Goal: Complete application form

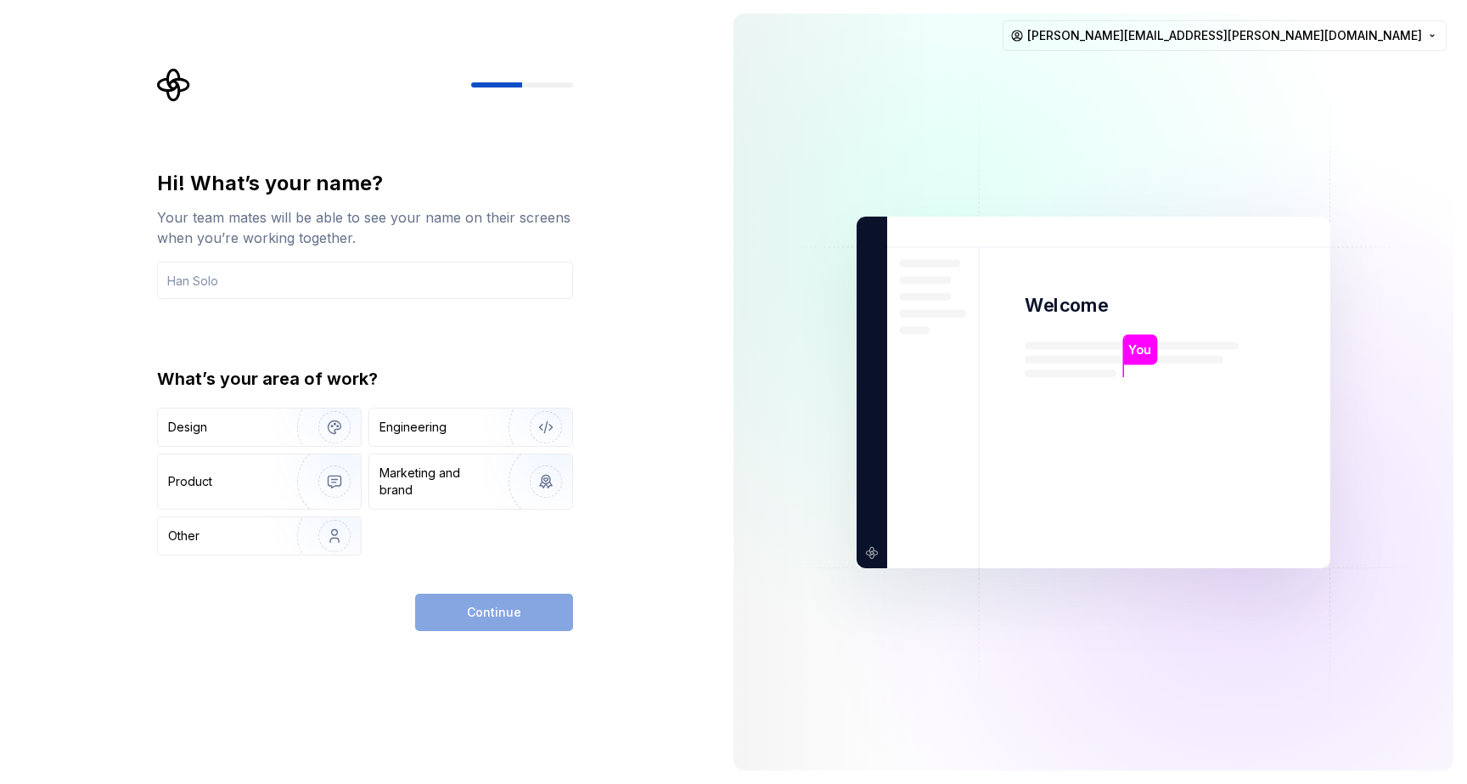
click at [786, 371] on img at bounding box center [1094, 392] width 688 height 802
click at [410, 269] on input "text" at bounding box center [365, 279] width 416 height 37
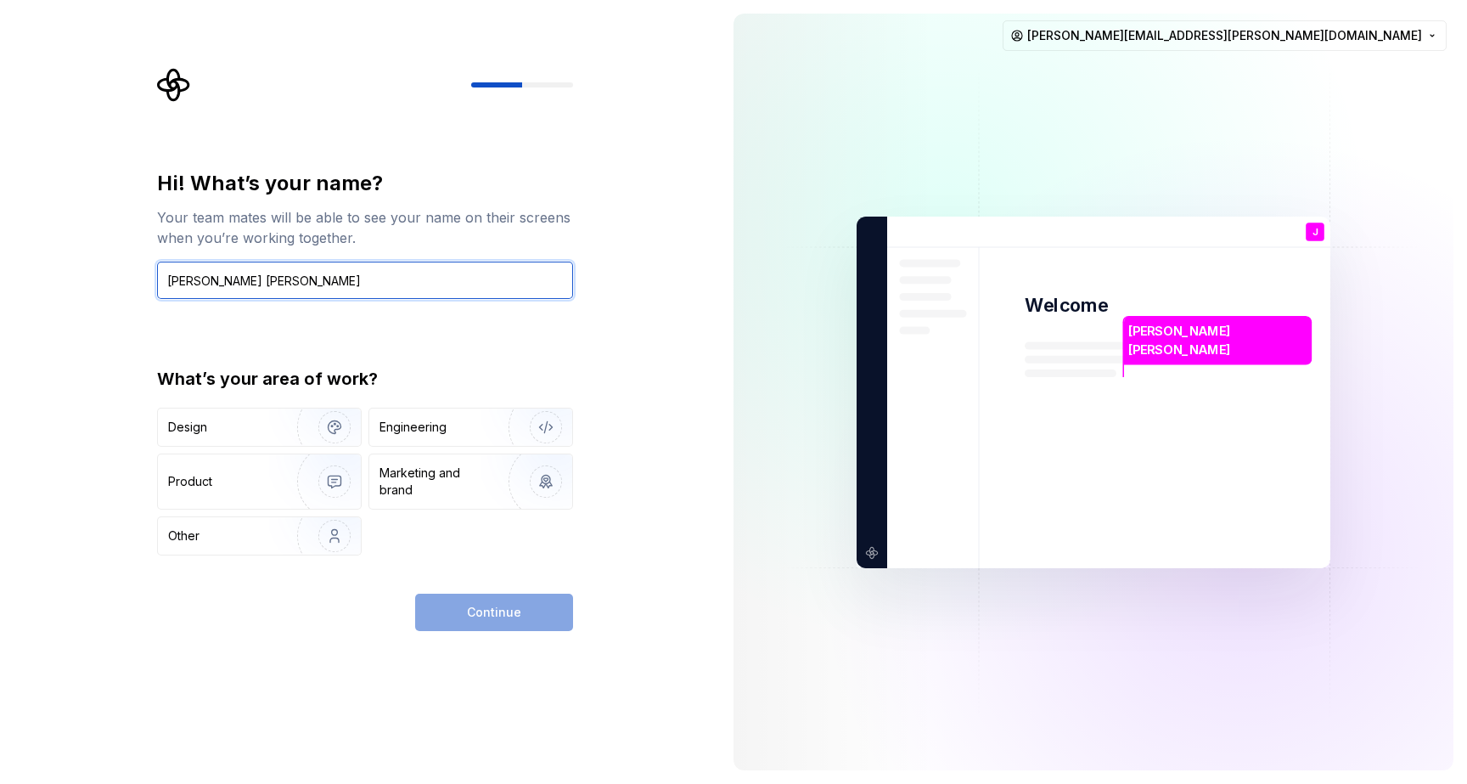
click at [215, 283] on input "Joao VItor Moreno" at bounding box center [365, 279] width 416 height 37
type input "Joao Vitor Moreno"
click at [336, 338] on div "Hi! What’s your name? Your team mates will be able to see your name on their sc…" at bounding box center [365, 362] width 416 height 385
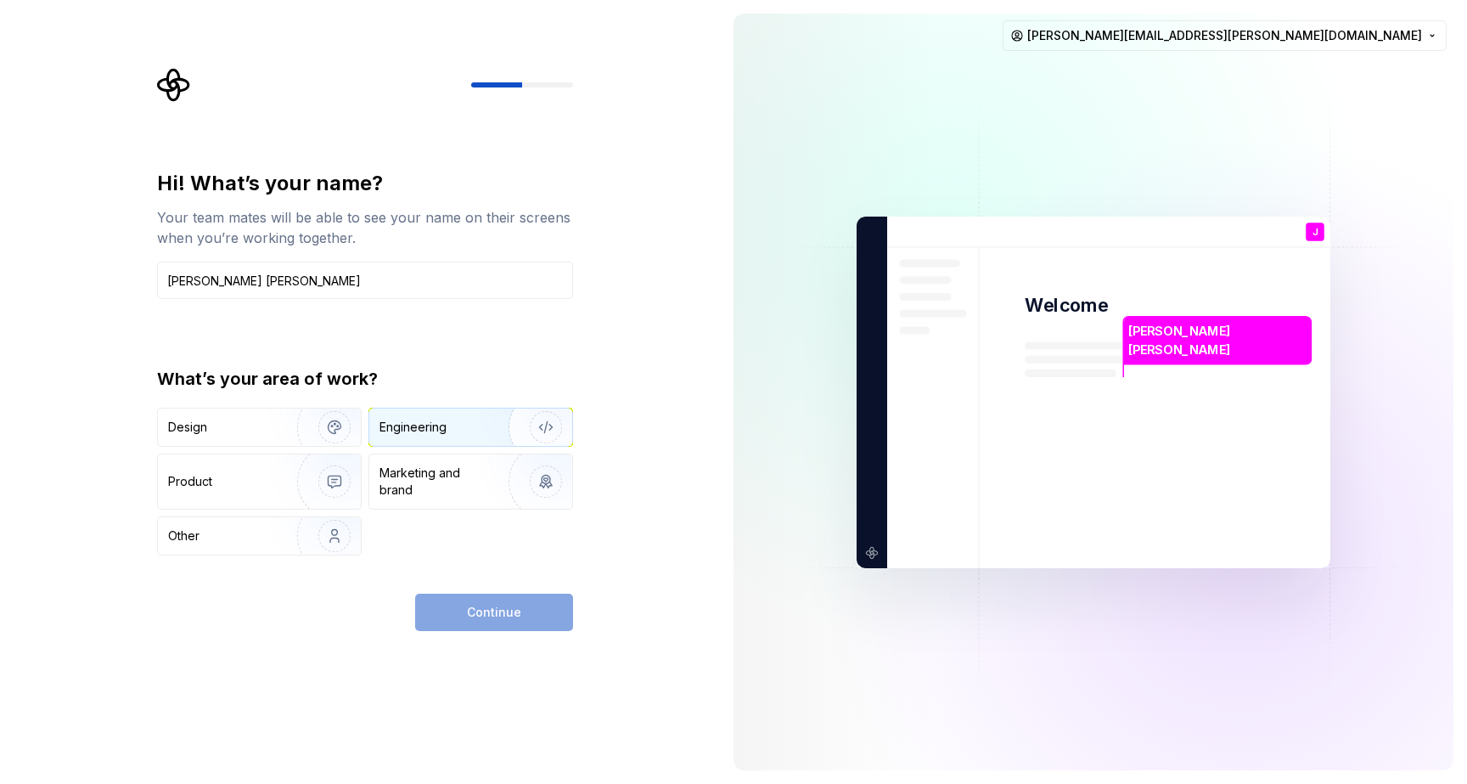
click at [423, 413] on div "Engineering" at bounding box center [470, 426] width 203 height 37
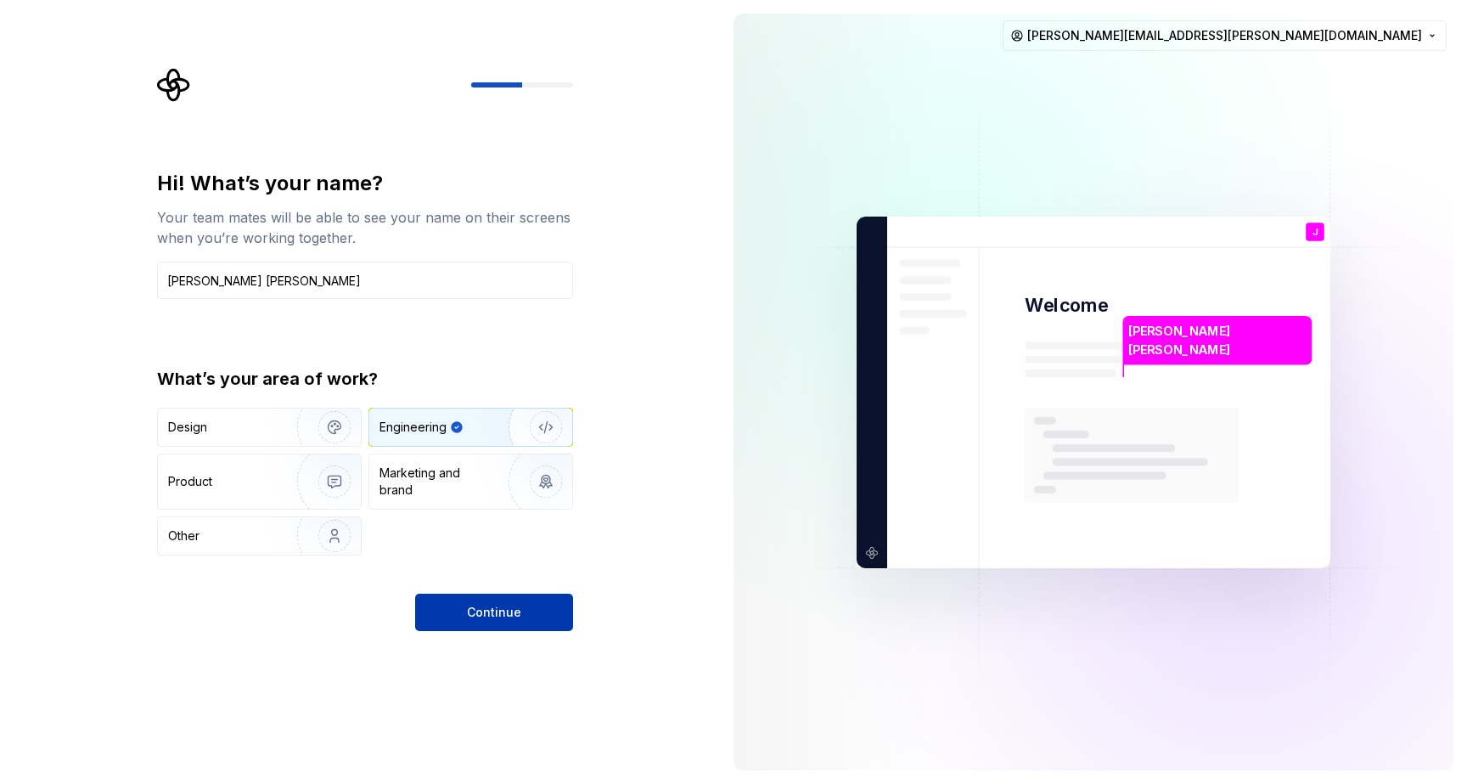
click at [493, 609] on span "Continue" at bounding box center [494, 612] width 54 height 17
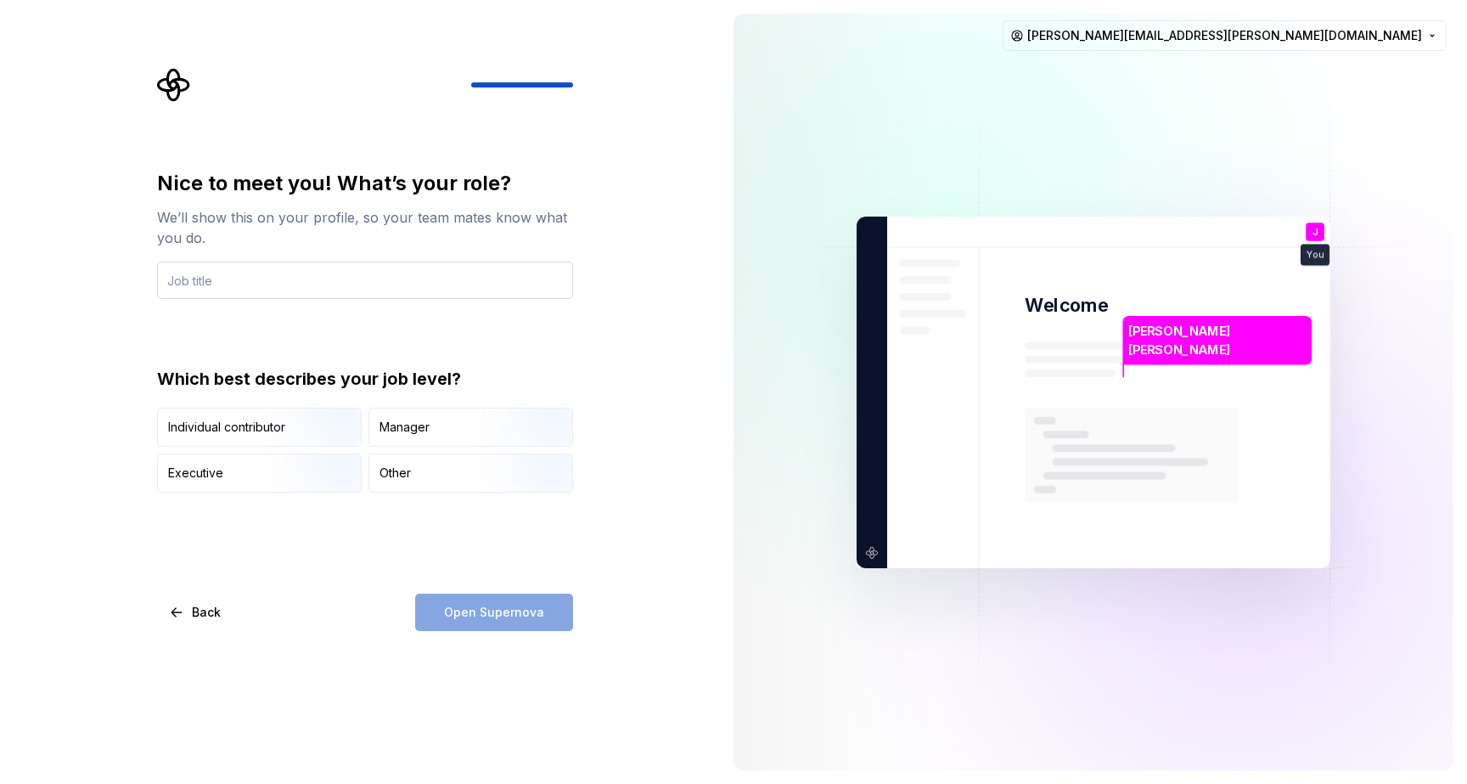
click at [266, 279] on input "text" at bounding box center [365, 279] width 416 height 37
click at [296, 270] on input "text" at bounding box center [365, 279] width 416 height 37
type input "Developer"
drag, startPoint x: 492, startPoint y: 616, endPoint x: 461, endPoint y: 571, distance: 55.6
click at [490, 610] on div "Open Supernova" at bounding box center [494, 611] width 158 height 37
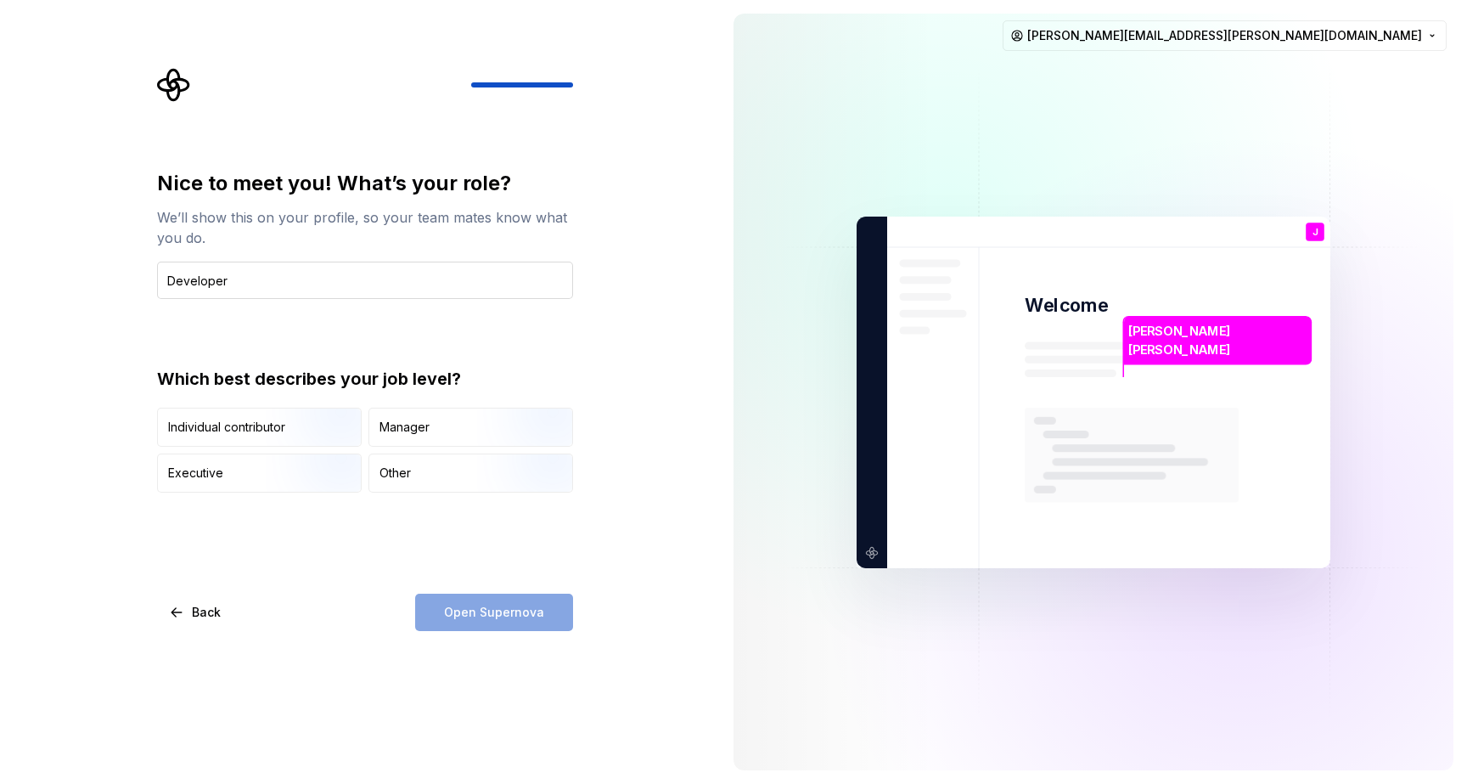
drag, startPoint x: 293, startPoint y: 246, endPoint x: 298, endPoint y: 272, distance: 26.0
click at [293, 249] on div "Nice to meet you! What’s your role? We’ll show this on your profile, so your te…" at bounding box center [365, 234] width 416 height 129
drag, startPoint x: 301, startPoint y: 281, endPoint x: 372, endPoint y: 421, distance: 157.2
click at [301, 283] on input "Developer" at bounding box center [365, 279] width 416 height 37
click at [428, 487] on div "Other" at bounding box center [470, 472] width 203 height 37
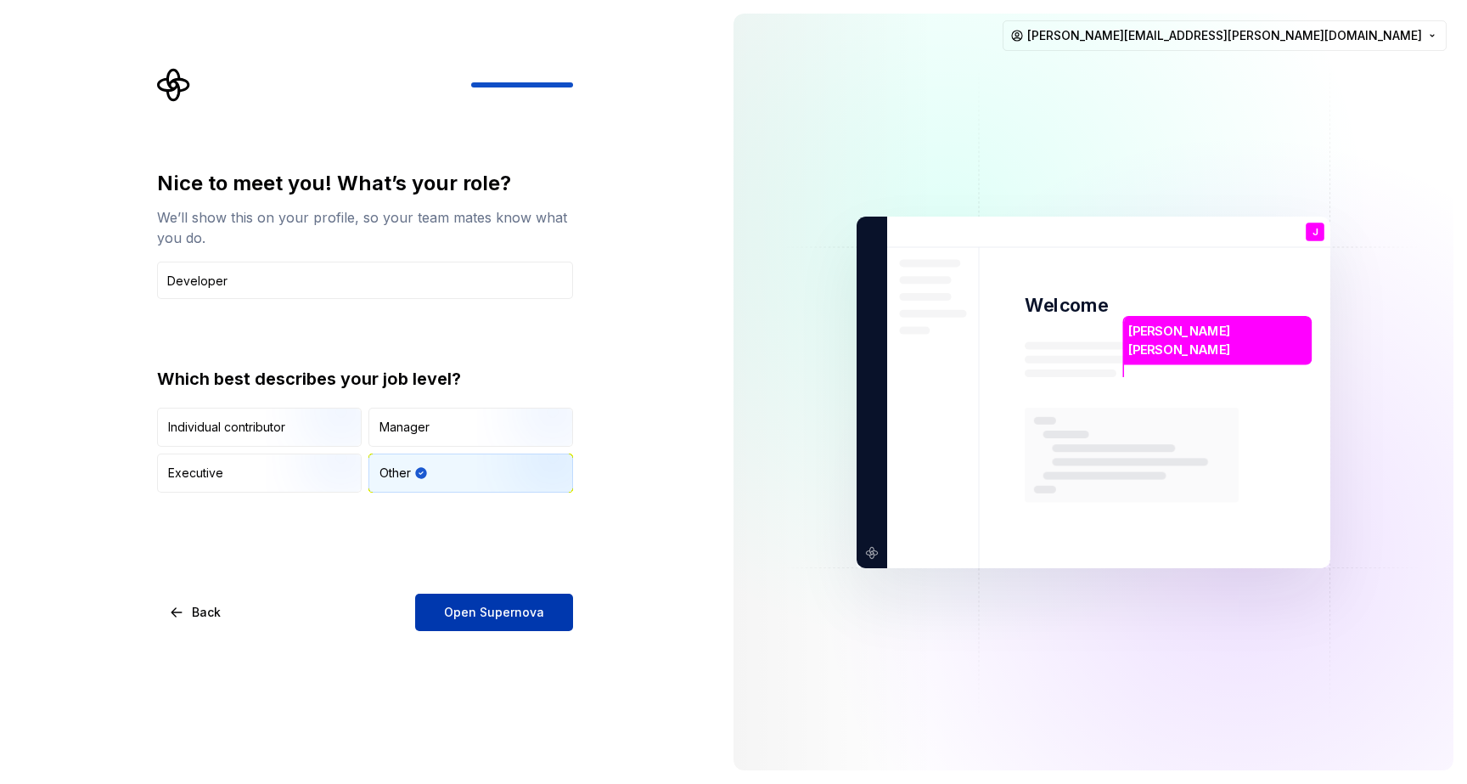
click at [487, 614] on span "Open Supernova" at bounding box center [494, 612] width 100 height 17
